Goal: Information Seeking & Learning: Learn about a topic

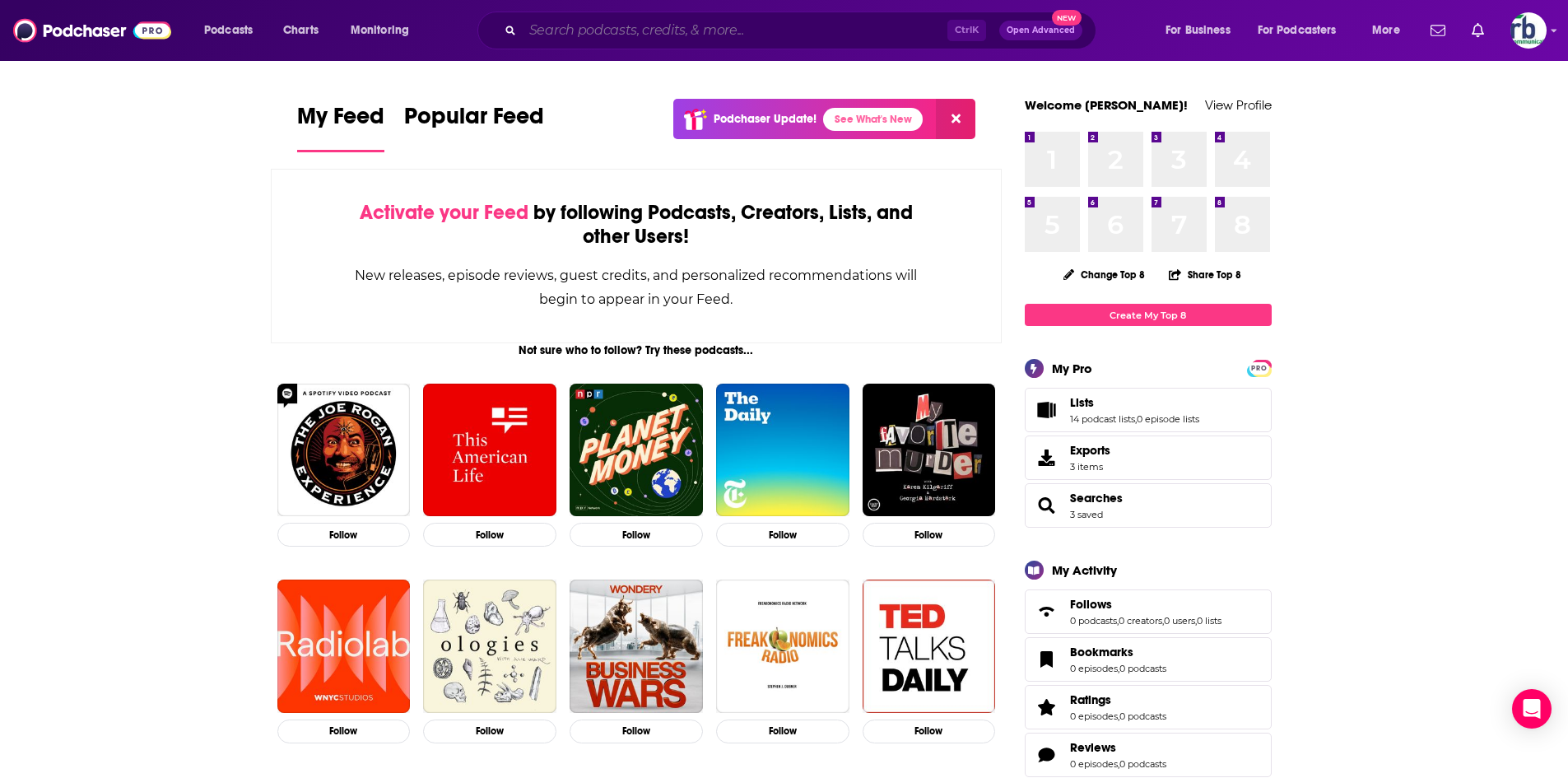
click at [602, 31] on input "Search podcasts, credits, & more..." at bounding box center [734, 31] width 425 height 27
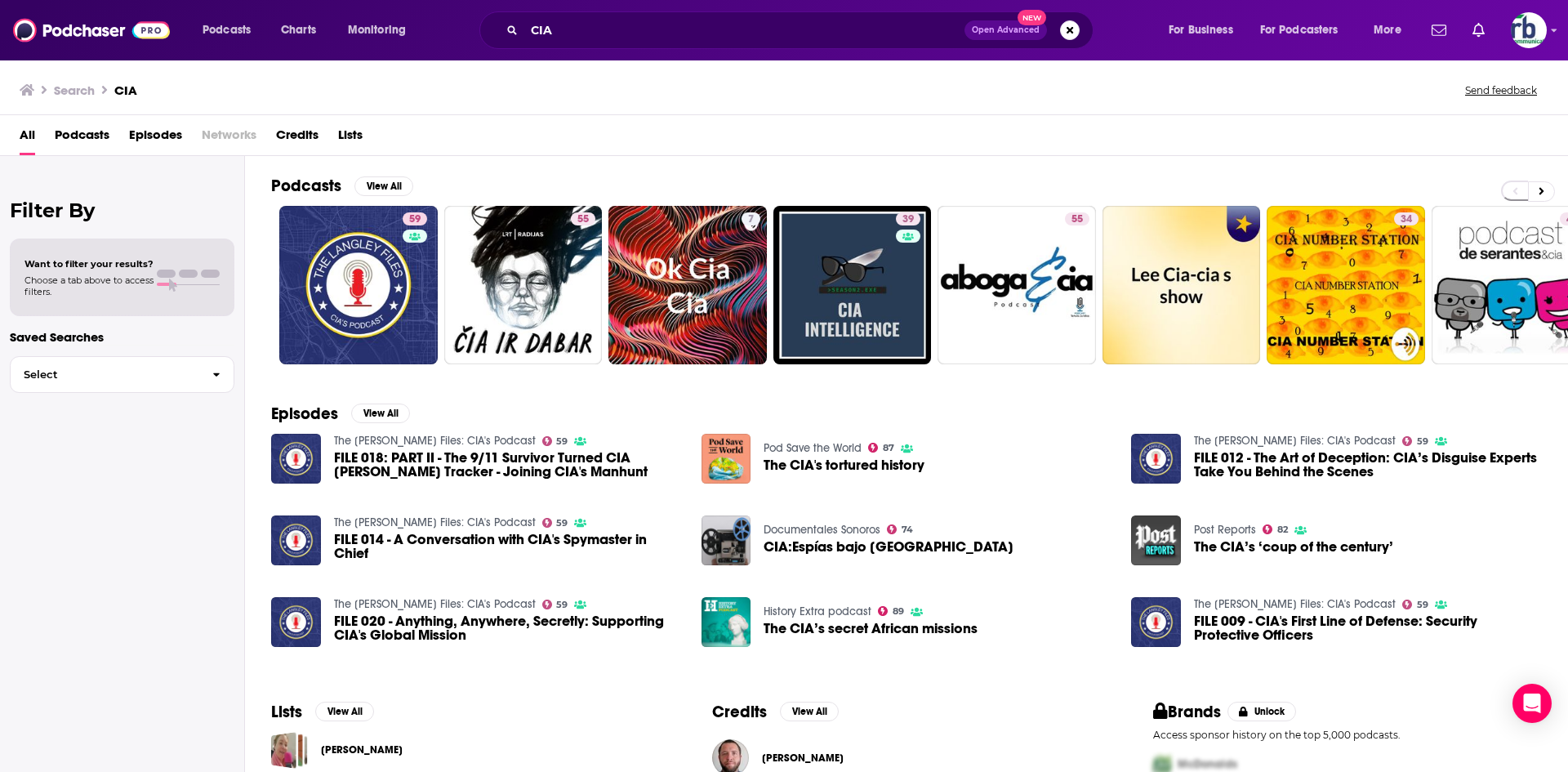
click at [74, 135] on span "Podcasts" at bounding box center [82, 137] width 55 height 33
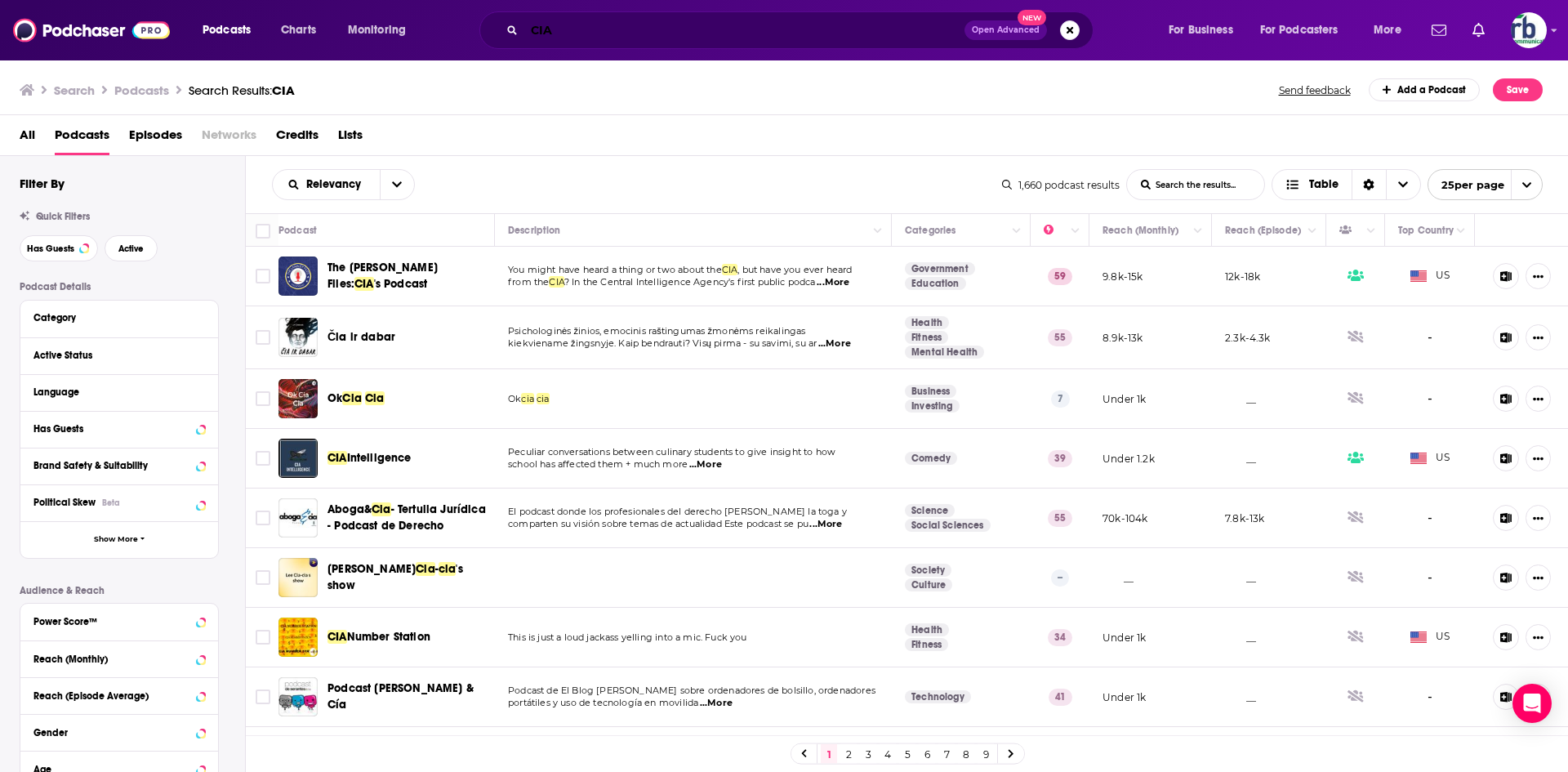
click at [568, 26] on input "CIA" at bounding box center [744, 30] width 441 height 27
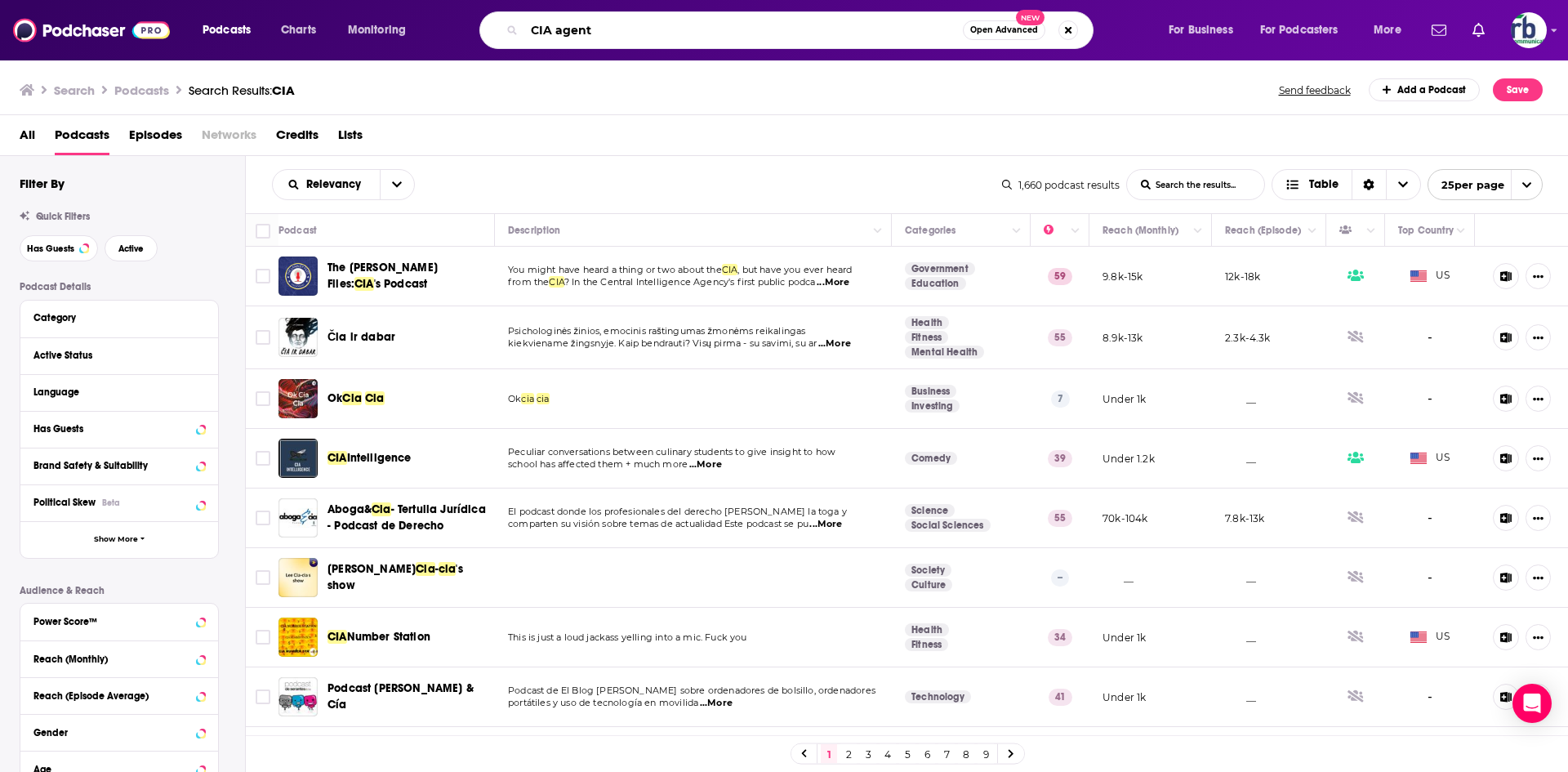
type input "CIA agent"
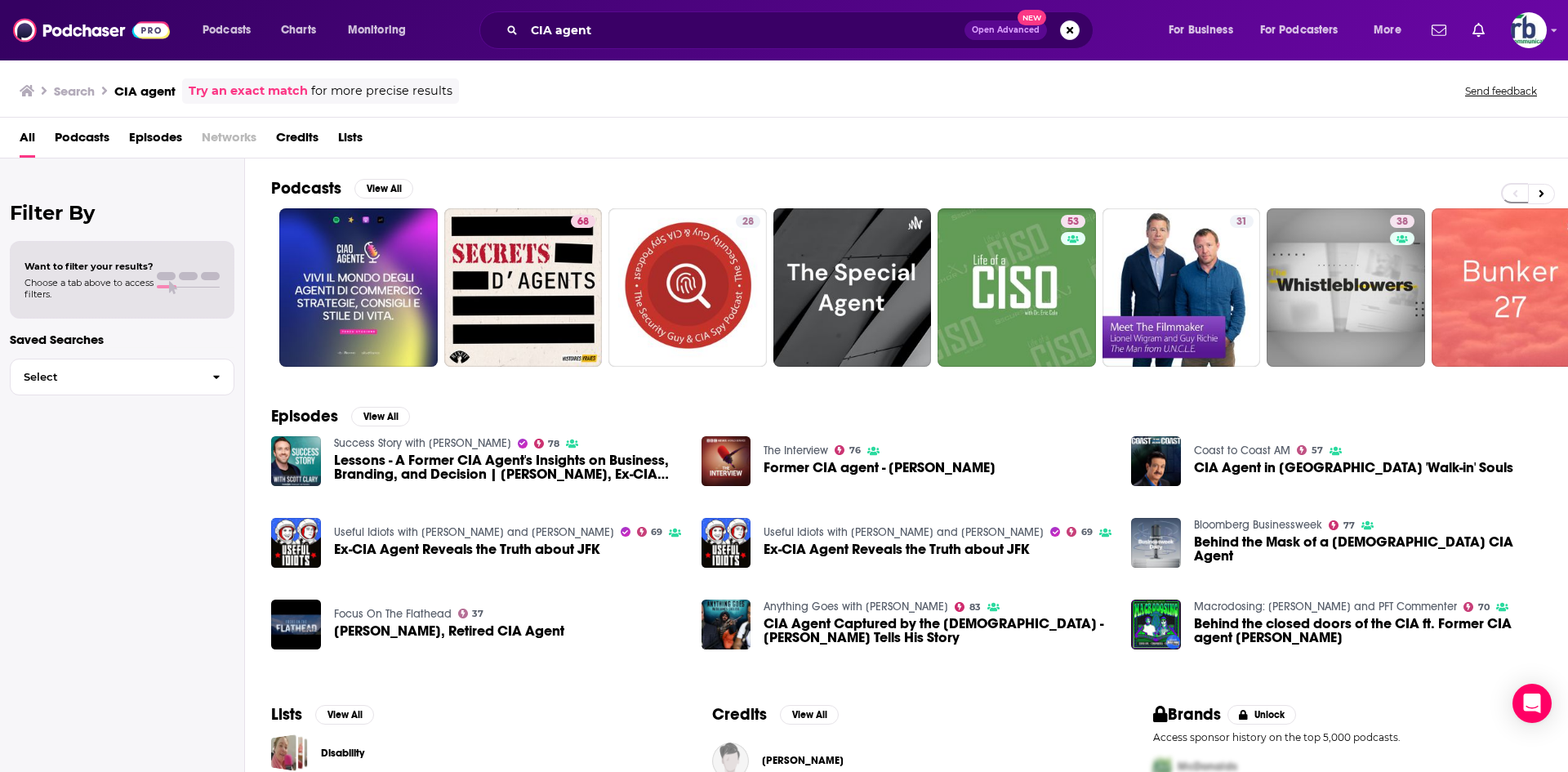
click at [89, 142] on span "Podcasts" at bounding box center [82, 140] width 55 height 33
